Goal: Task Accomplishment & Management: Use online tool/utility

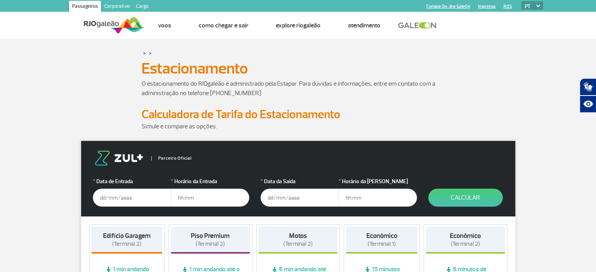
click at [128, 199] on input "text" at bounding box center [132, 198] width 78 height 18
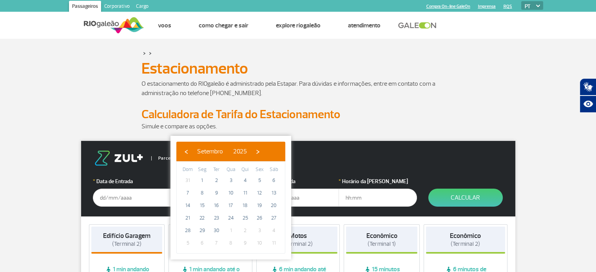
click at [310, 107] on h2 "Calculadora de Tarifa do Estacionamento" at bounding box center [298, 114] width 314 height 15
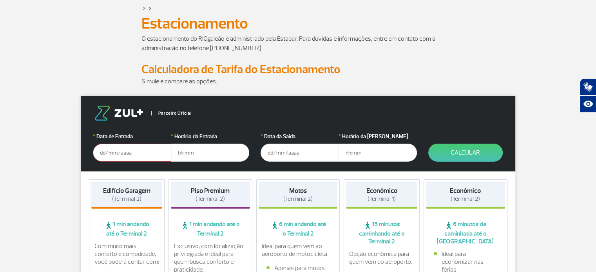
scroll to position [78, 0]
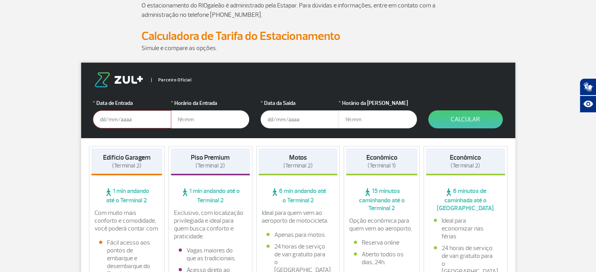
click at [112, 122] on input "text" at bounding box center [132, 120] width 78 height 18
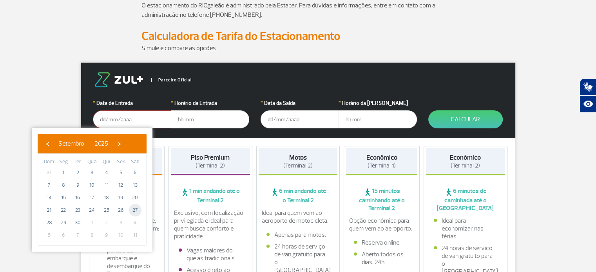
click at [133, 211] on span "27" at bounding box center [135, 210] width 13 height 13
type input "[DATE]"
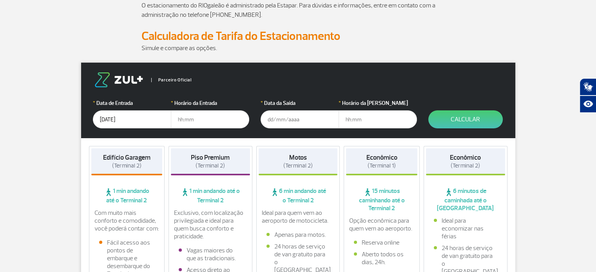
click at [209, 124] on input "text" at bounding box center [210, 120] width 78 height 18
type input "0"
type input "05:30"
click at [269, 117] on input "text" at bounding box center [300, 120] width 78 height 18
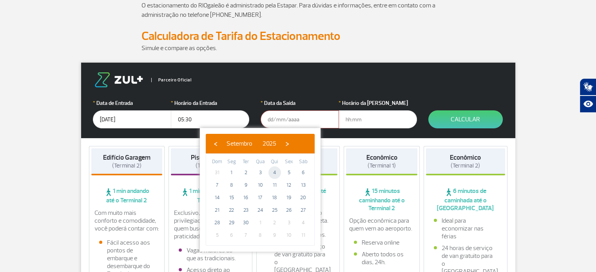
click at [275, 174] on span "4" at bounding box center [274, 173] width 13 height 13
type input "[DATE]"
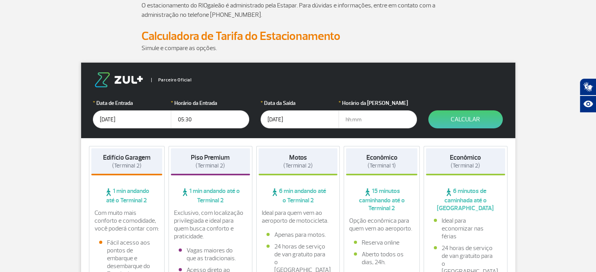
click at [366, 123] on input "text" at bounding box center [378, 120] width 78 height 18
type input "20:00"
click at [465, 120] on button "Calcular" at bounding box center [465, 120] width 74 height 18
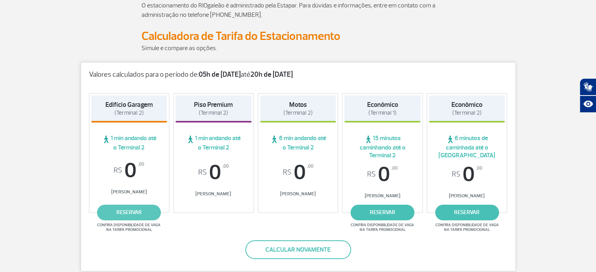
click at [133, 212] on link "reservar" at bounding box center [129, 213] width 64 height 16
click at [291, 73] on strong "20h de 04/09/25" at bounding box center [271, 74] width 42 height 9
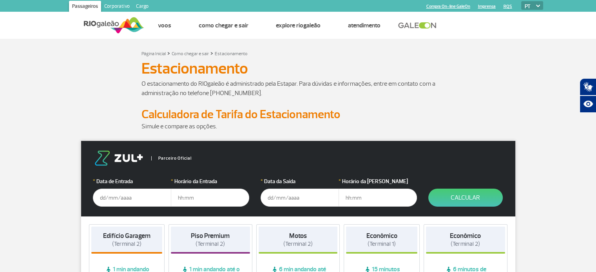
click at [127, 197] on input "text" at bounding box center [132, 198] width 78 height 18
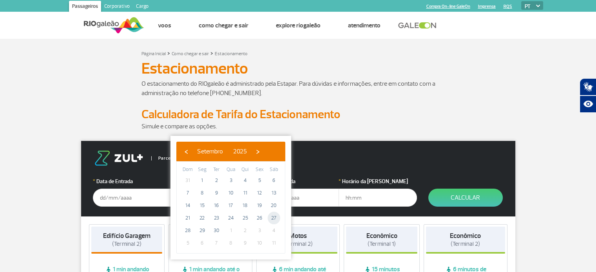
click at [270, 217] on span "27" at bounding box center [274, 218] width 13 height 13
type input "[DATE]"
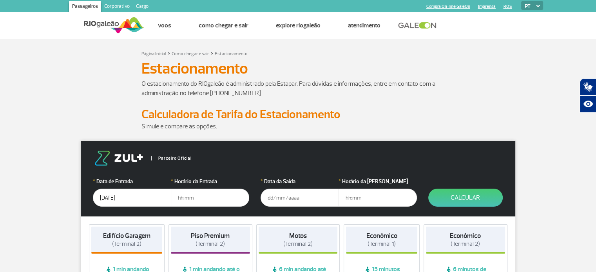
click at [237, 198] on input "text" at bounding box center [210, 198] width 78 height 18
type input "05:30"
type input "[DATE]"
type input "21:00"
click at [456, 199] on button "Calcular" at bounding box center [465, 198] width 74 height 18
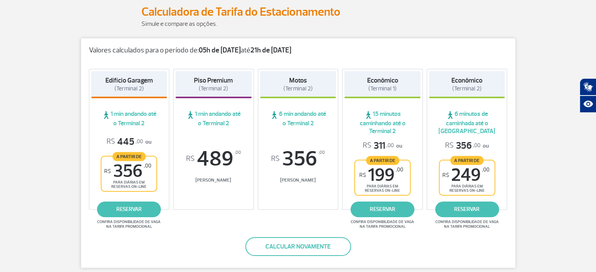
scroll to position [118, 0]
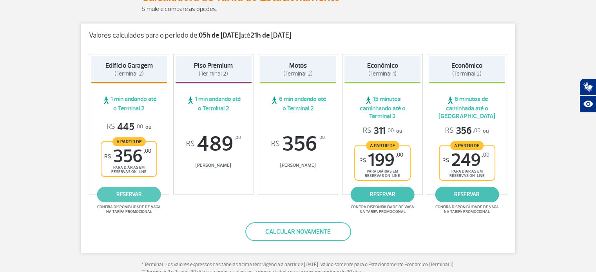
click at [128, 194] on link "reservar" at bounding box center [129, 195] width 64 height 16
